Goal: Information Seeking & Learning: Learn about a topic

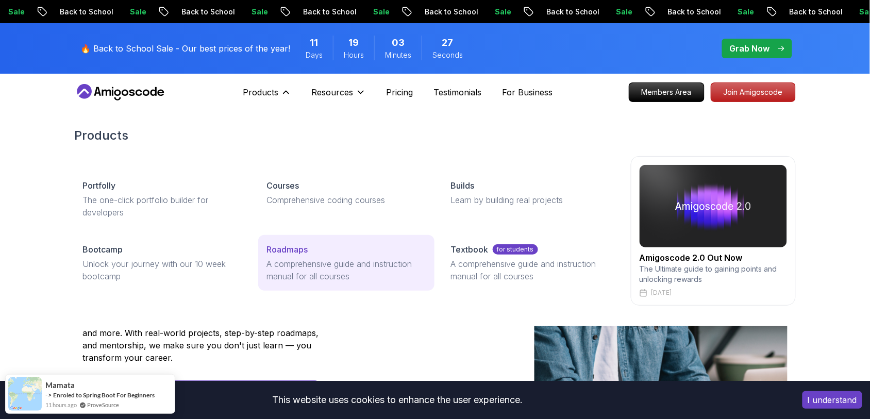
click at [287, 243] on p "Roadmaps" at bounding box center [286, 249] width 41 height 12
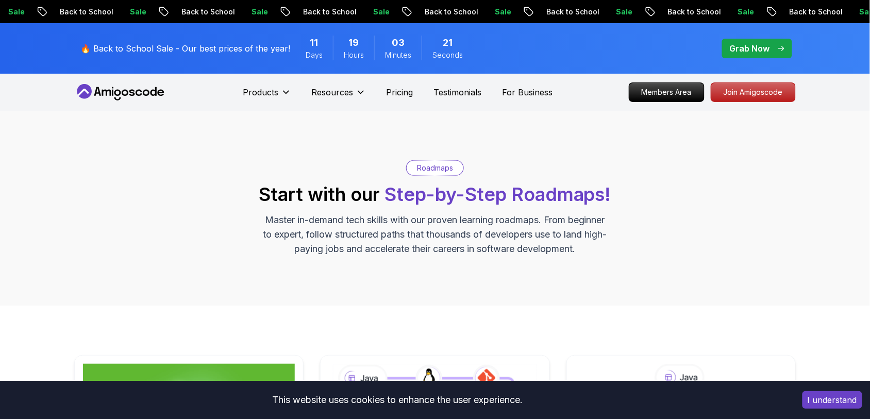
scroll to position [234, 0]
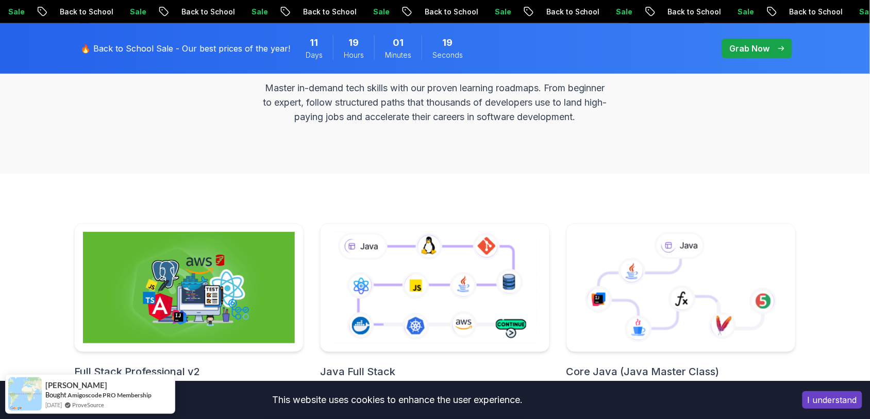
scroll to position [0, 0]
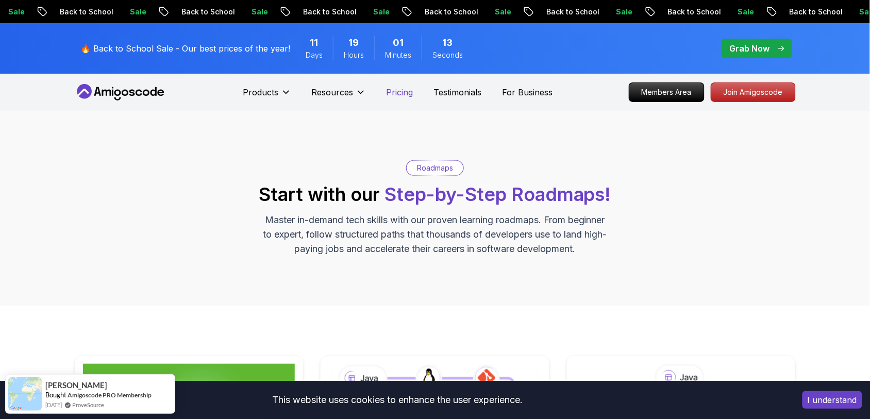
click at [405, 86] on p "Pricing" at bounding box center [399, 92] width 27 height 12
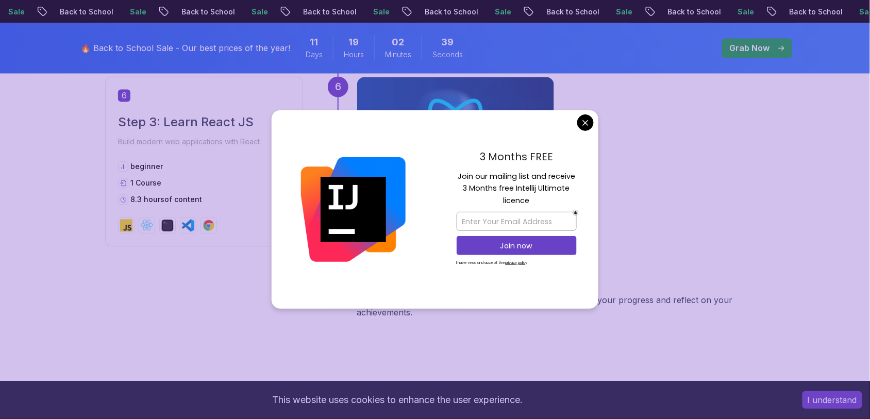
scroll to position [1708, 0]
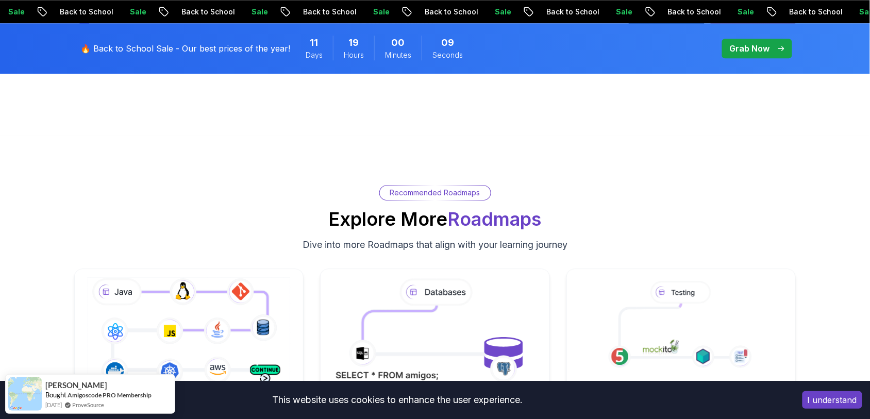
scroll to position [0, 0]
